Goal: Register for event/course

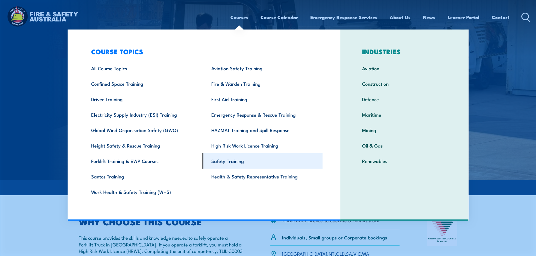
click at [231, 159] on link "Safety Training" at bounding box center [263, 160] width 120 height 15
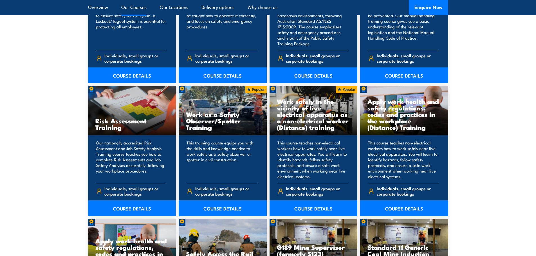
scroll to position [704, 0]
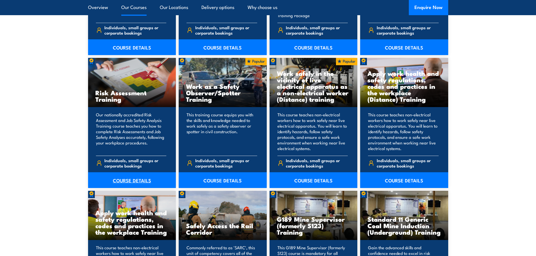
click at [122, 179] on link "COURSE DETAILS" at bounding box center [132, 181] width 88 height 16
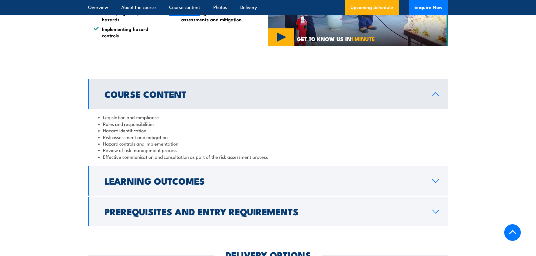
scroll to position [535, 0]
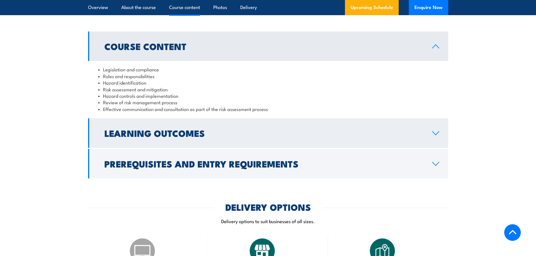
click at [439, 136] on icon at bounding box center [436, 133] width 8 height 5
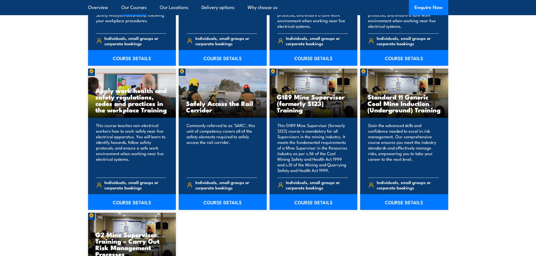
scroll to position [760, 0]
